Goal: Task Accomplishment & Management: Manage account settings

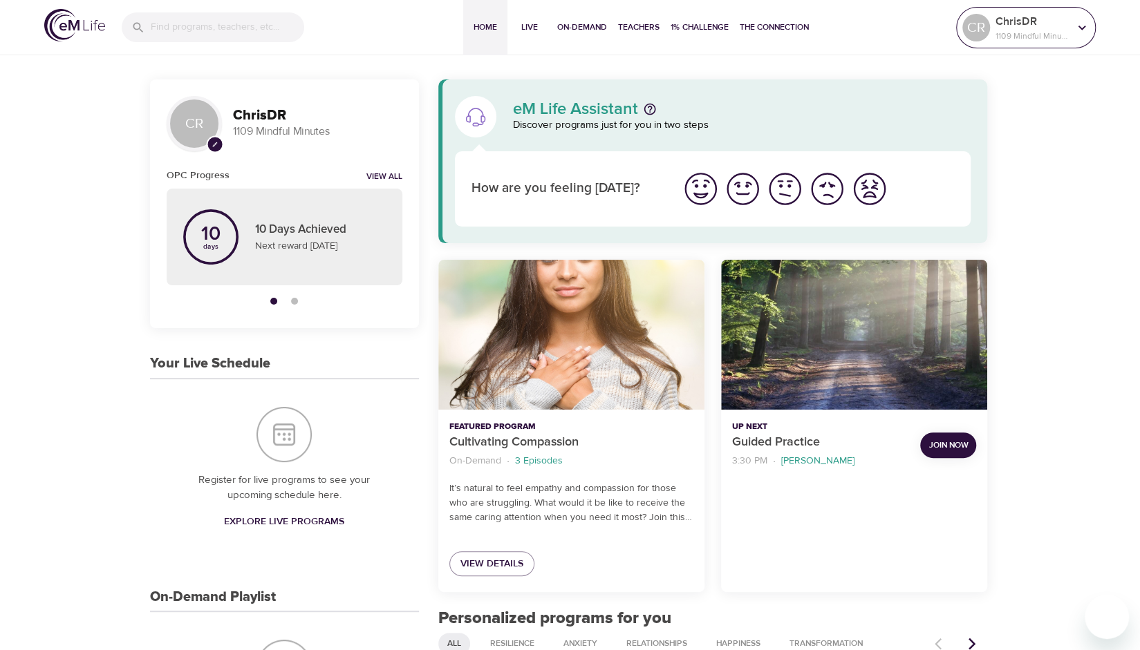
click at [1073, 28] on div at bounding box center [1081, 27] width 21 height 21
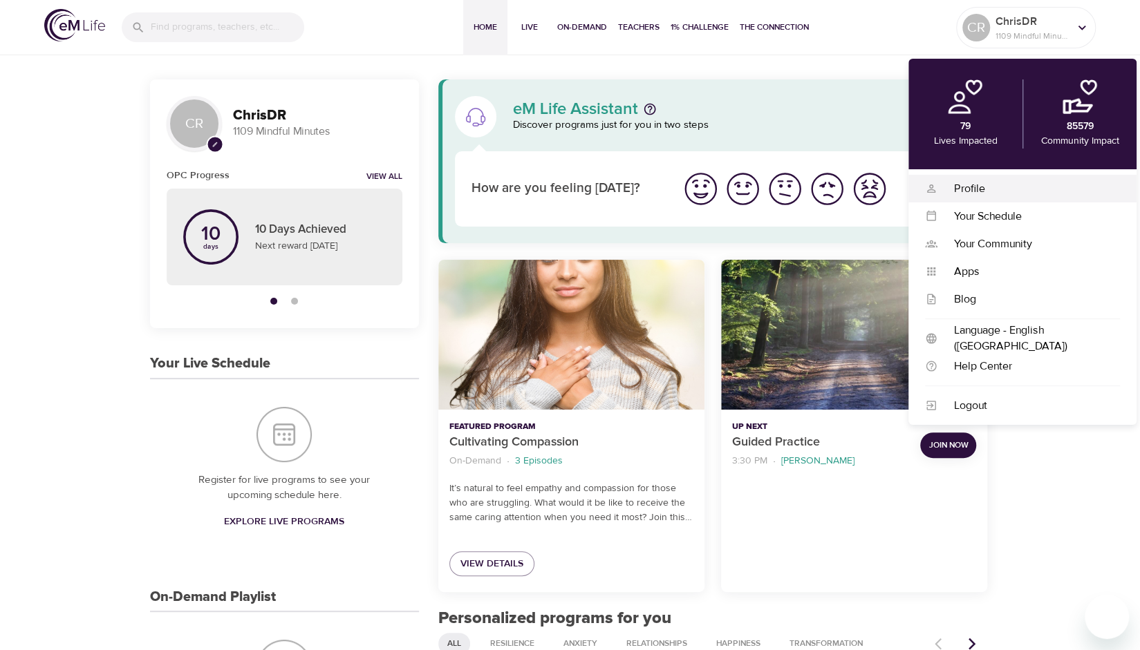
click at [967, 188] on div "Profile" at bounding box center [1028, 189] width 182 height 16
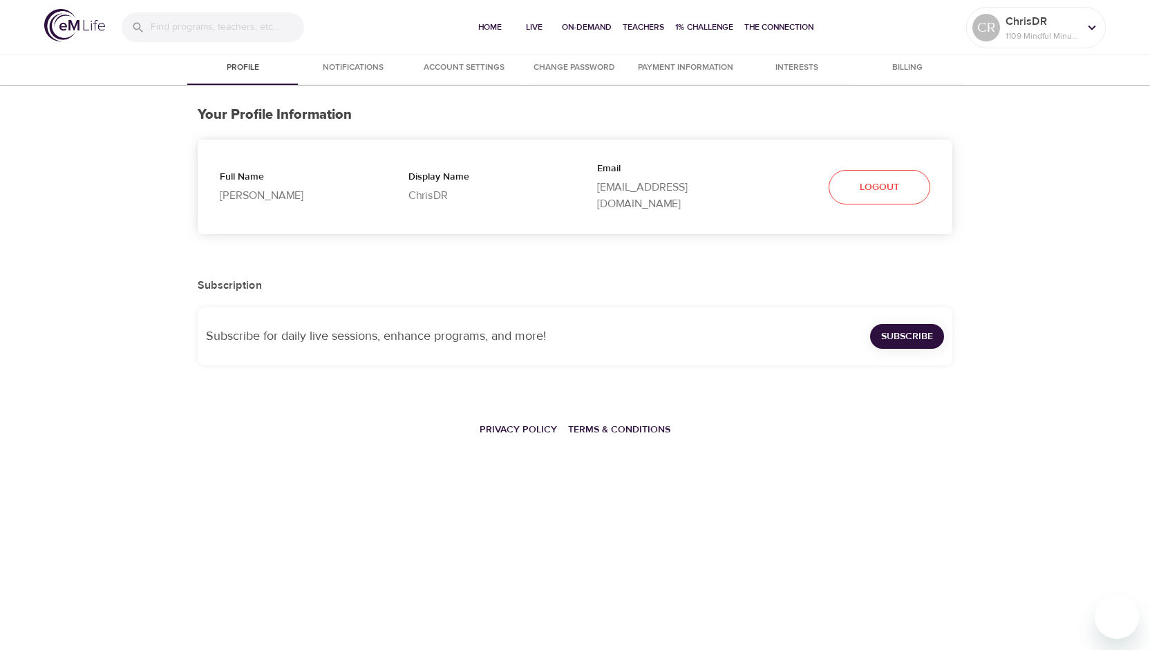
select select "10"
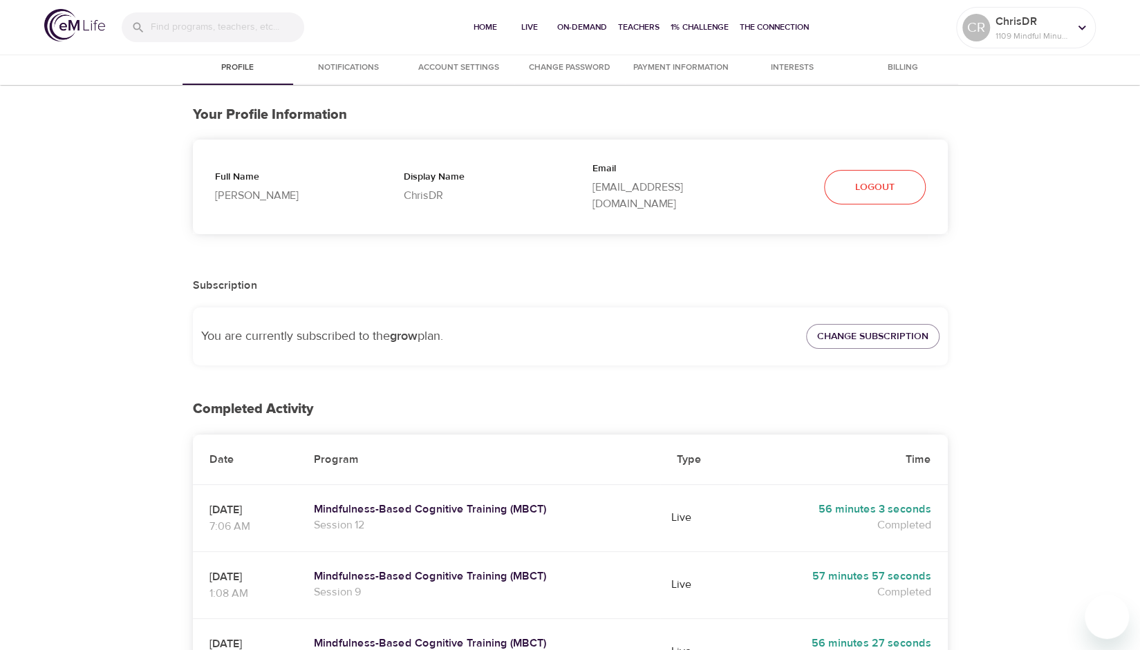
click at [899, 68] on span "Billing" at bounding box center [903, 68] width 94 height 15
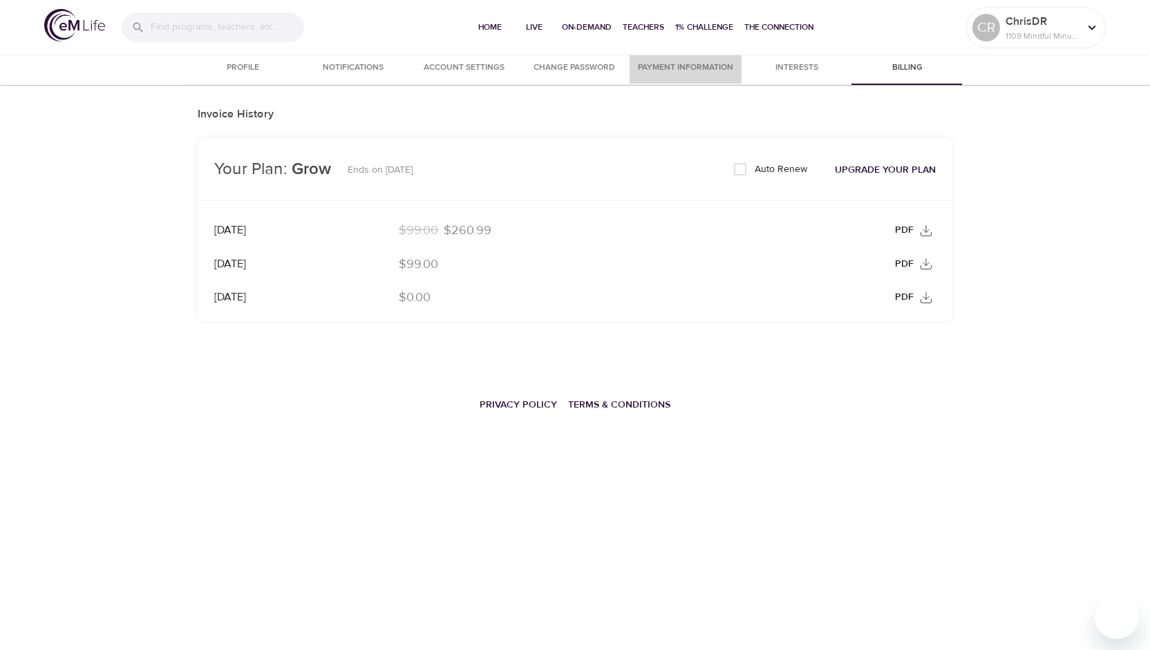
click at [659, 67] on span "Payment Information" at bounding box center [685, 68] width 95 height 15
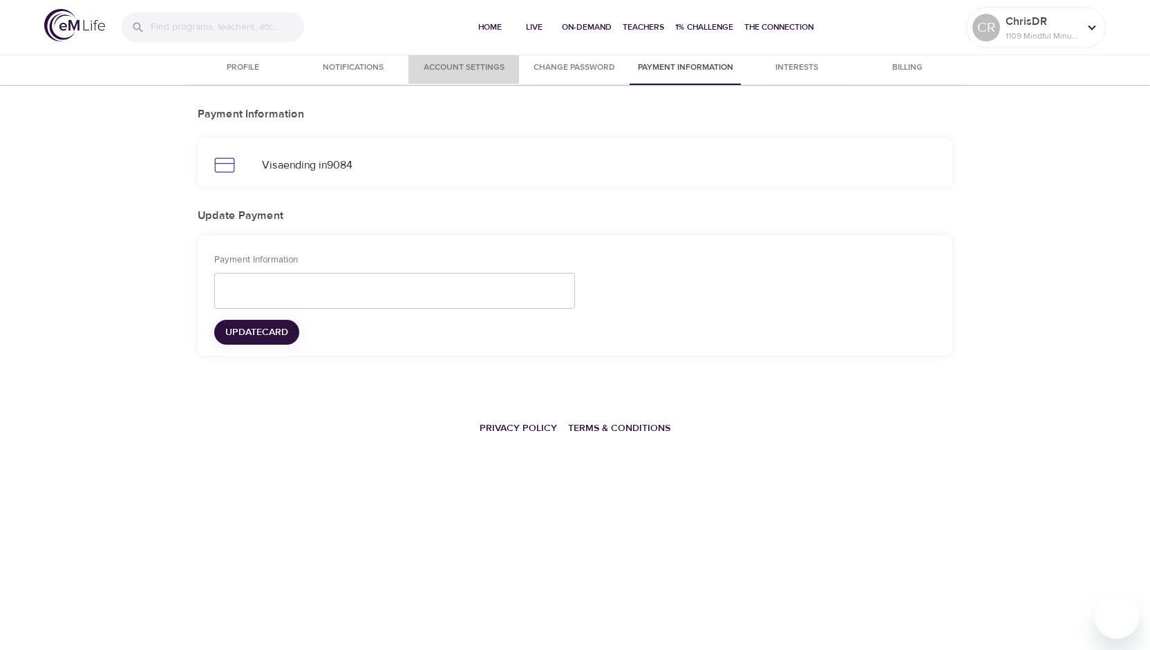
click at [458, 71] on span "Account Settings" at bounding box center [464, 68] width 94 height 15
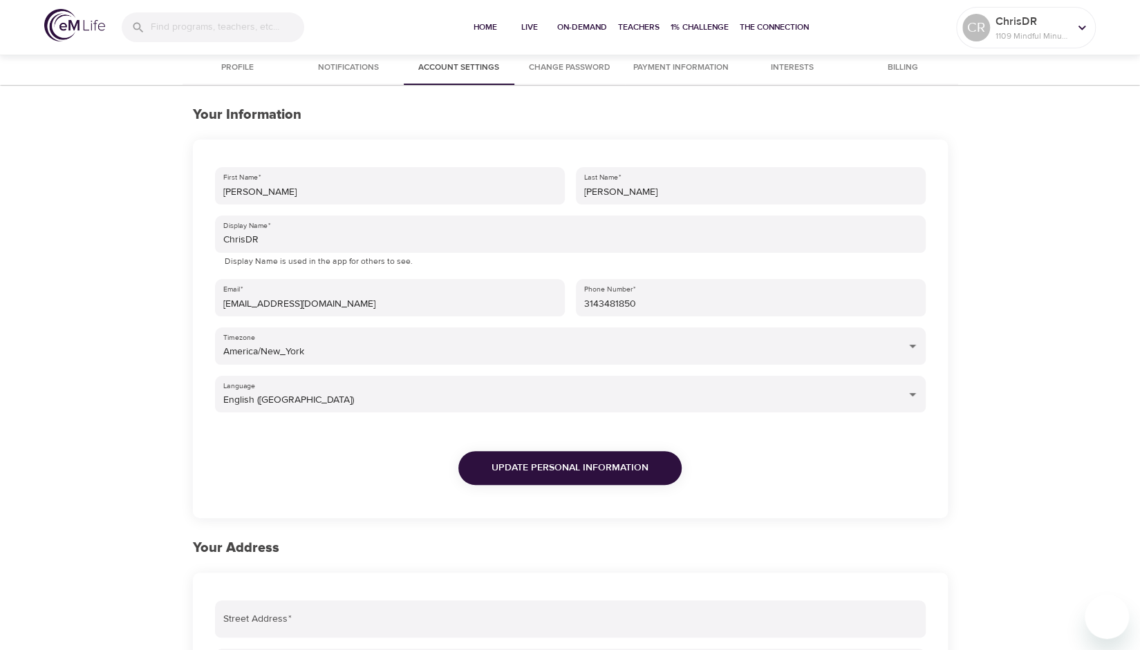
click at [903, 71] on span "Billing" at bounding box center [903, 68] width 94 height 15
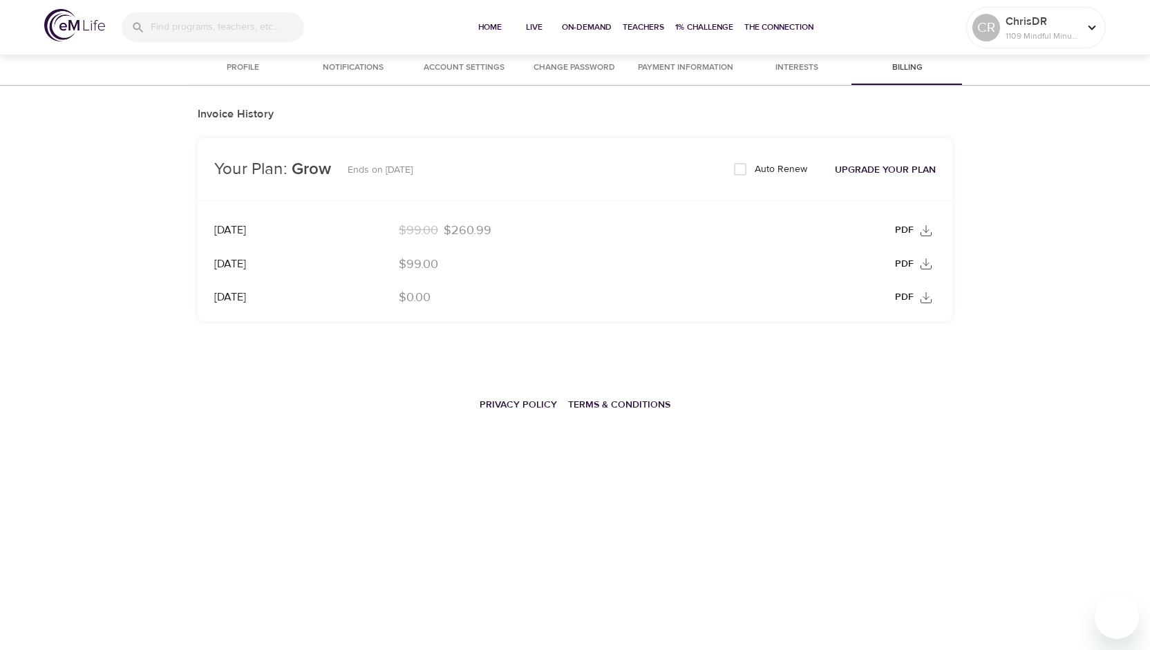
click at [922, 231] on icon at bounding box center [926, 231] width 14 height 14
